Goal: Task Accomplishment & Management: Manage account settings

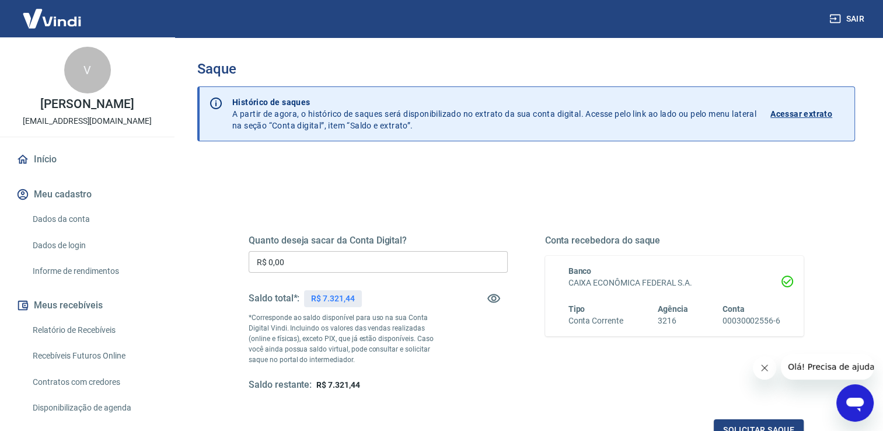
drag, startPoint x: 358, startPoint y: 274, endPoint x: 354, endPoint y: 270, distance: 6.2
click at [357, 274] on div "Quanto deseja sacar da Conta Digital? R$ 0,00 ​ Saldo total*: R$ 7.321,44 *Corr…" at bounding box center [378, 313] width 259 height 156
click at [354, 267] on input "R$ 0,00" at bounding box center [378, 262] width 259 height 22
click at [356, 255] on input "R$ 0,00" at bounding box center [378, 262] width 259 height 22
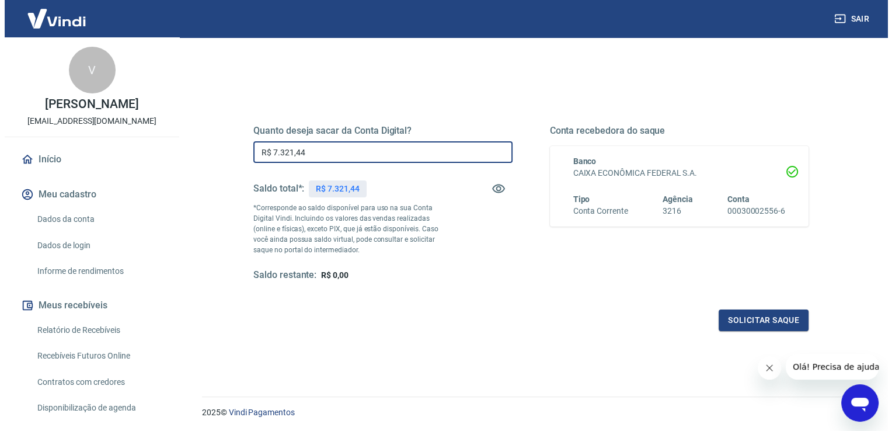
scroll to position [117, 0]
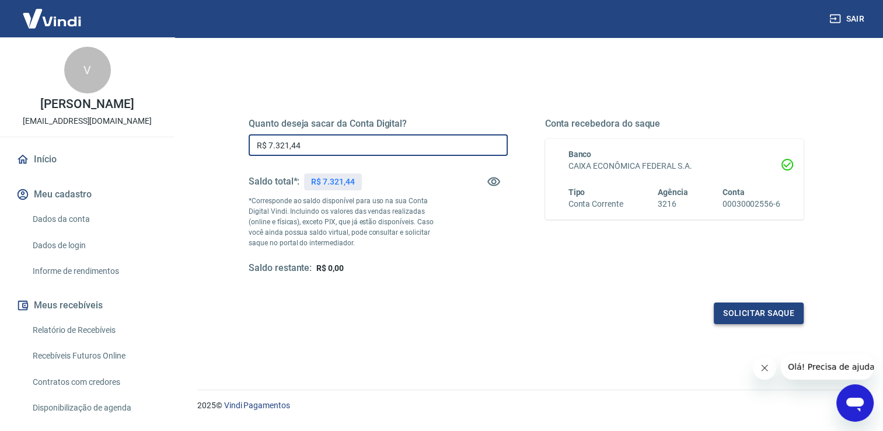
type input "R$ 7.321,44"
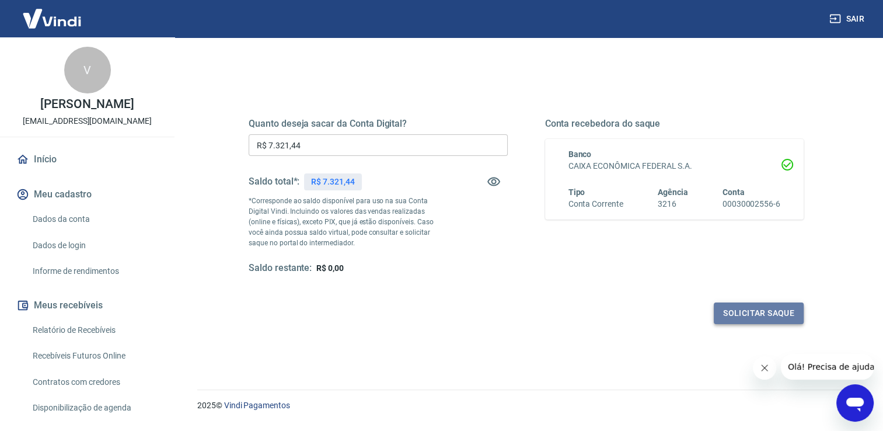
click at [755, 309] on button "Solicitar saque" at bounding box center [759, 313] width 90 height 22
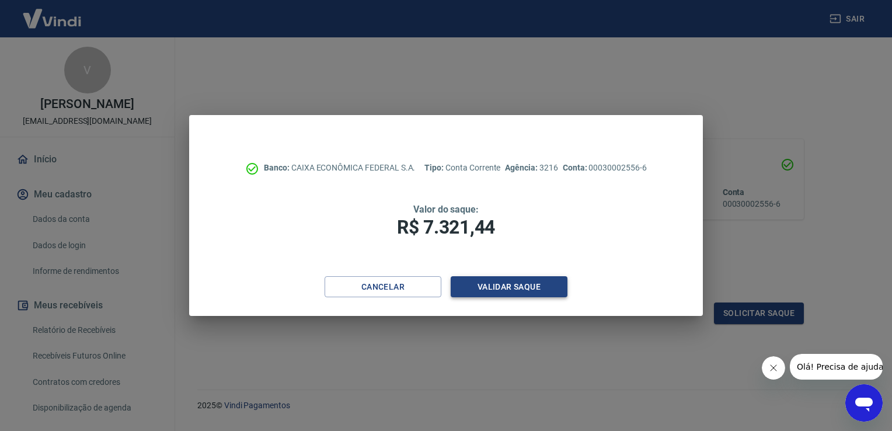
click at [515, 290] on button "Validar saque" at bounding box center [509, 287] width 117 height 22
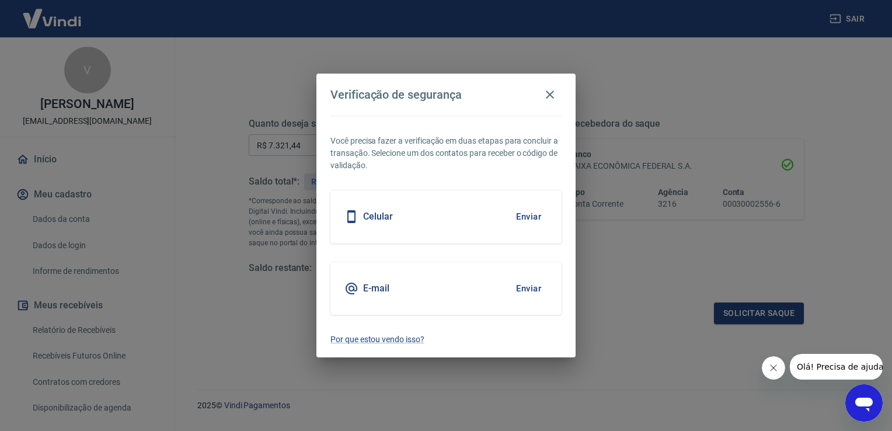
click at [537, 216] on button "Enviar" at bounding box center [529, 216] width 38 height 25
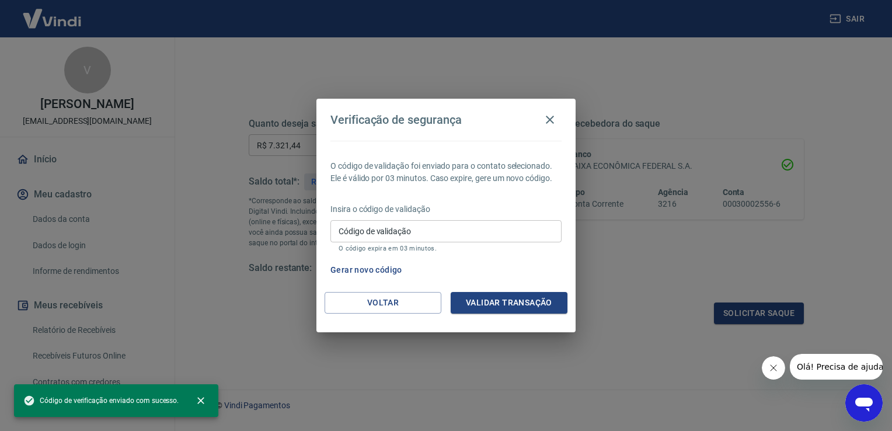
click at [441, 219] on div "Insira o código de validação Código de validação Código de validação O código e…" at bounding box center [445, 228] width 231 height 51
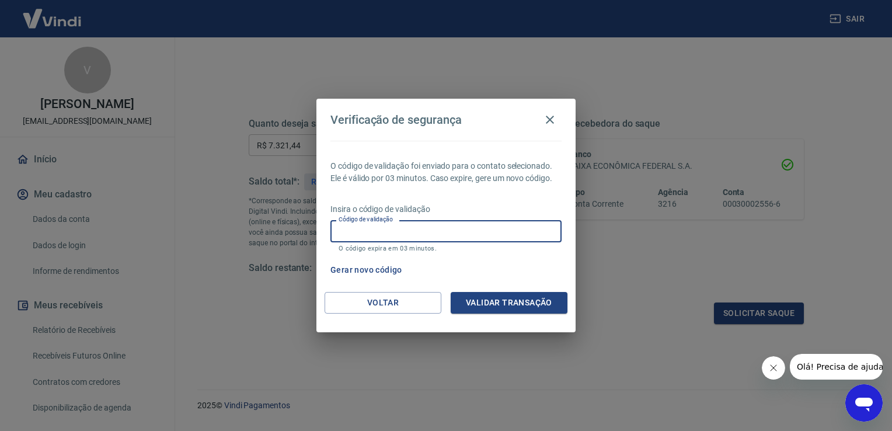
click at [441, 226] on input "Código de validação" at bounding box center [445, 231] width 231 height 22
type input "125487"
click at [528, 293] on button "Validar transação" at bounding box center [509, 303] width 117 height 22
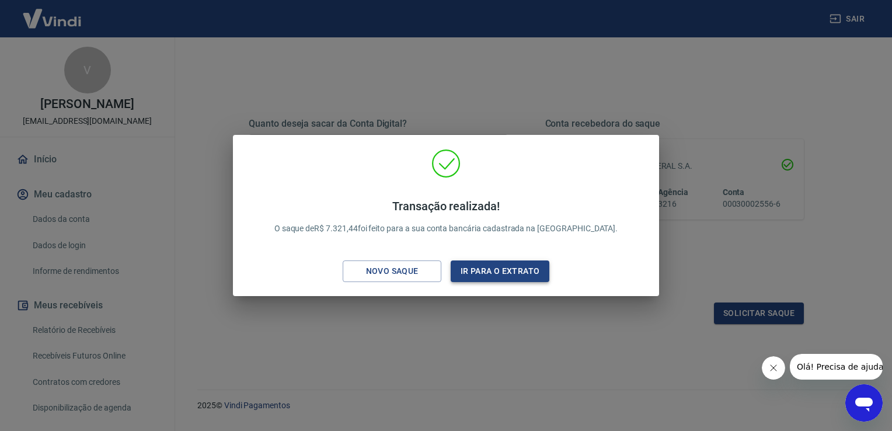
click at [511, 273] on button "Ir para o extrato" at bounding box center [500, 271] width 99 height 22
